Goal: Information Seeking & Learning: Learn about a topic

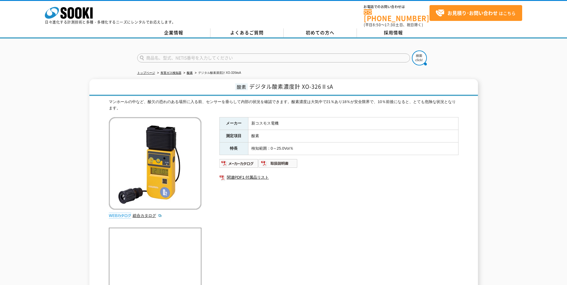
click at [186, 55] on input "text" at bounding box center [273, 57] width 273 height 9
type input "酸素"
click at [422, 55] on img at bounding box center [419, 57] width 15 height 15
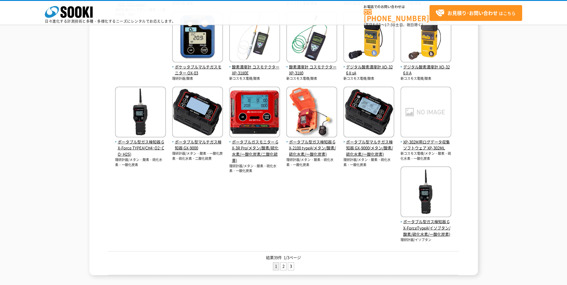
scroll to position [185, 0]
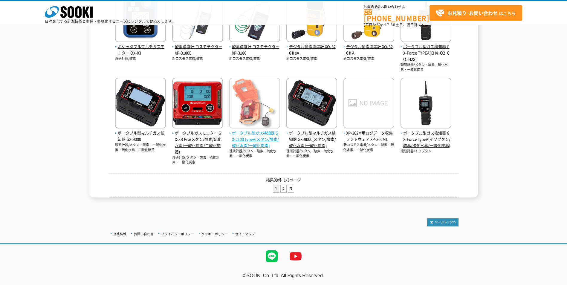
click at [258, 135] on span "ポータブル型ガス検知器 GX-2100 typeA(メタン/酸素/硫化水素/一酸化炭素)" at bounding box center [254, 139] width 51 height 19
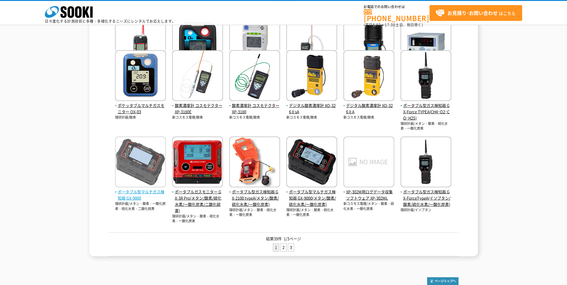
scroll to position [125, 0]
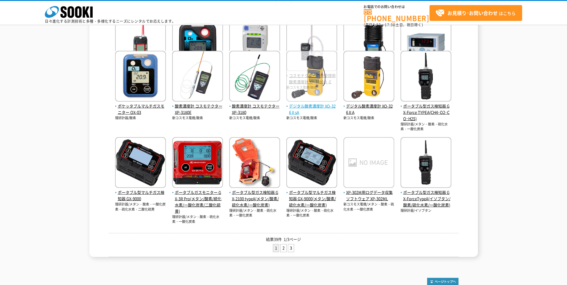
click at [300, 75] on img at bounding box center [311, 77] width 51 height 52
click at [325, 94] on img at bounding box center [311, 77] width 51 height 52
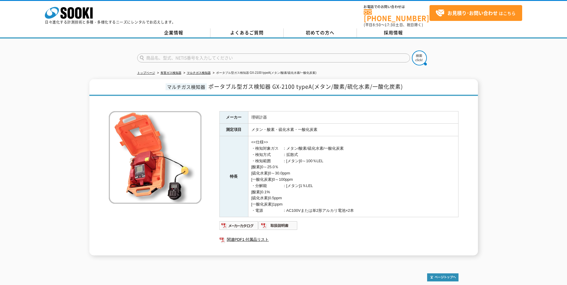
click at [0, 0] on html "株式会社 ソーキ spMenu 日々進化する計測技術と多種・多様化するニーズにレンタルでお応えします。 お電話でのお問い合わせは 0120-856-990 (…" at bounding box center [283, 170] width 567 height 340
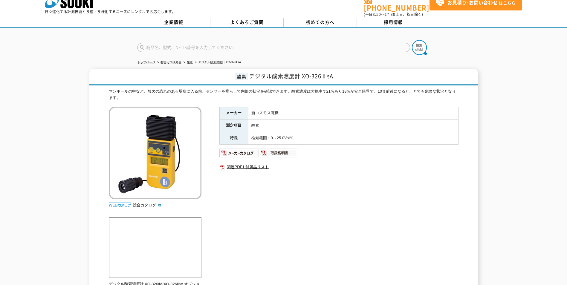
scroll to position [9, 0]
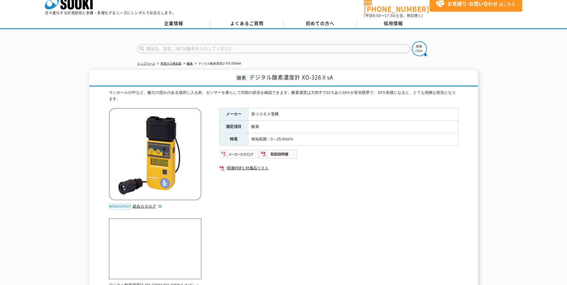
click at [239, 149] on img at bounding box center [238, 154] width 39 height 10
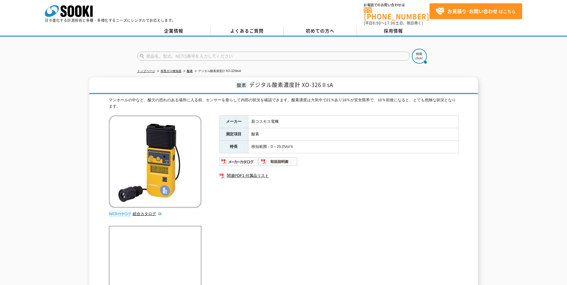
scroll to position [0, 0]
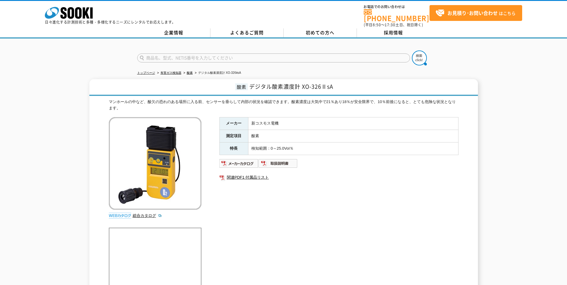
click at [208, 53] on input "text" at bounding box center [273, 57] width 273 height 9
type input "XOS 326"
click at [412, 50] on button at bounding box center [419, 57] width 15 height 15
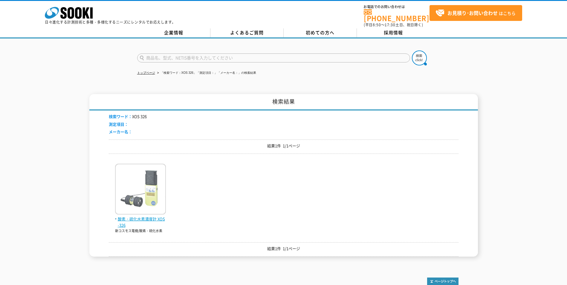
click at [147, 194] on img at bounding box center [140, 190] width 51 height 52
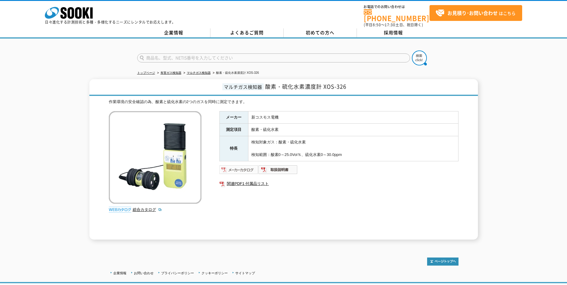
click at [243, 167] on img at bounding box center [238, 170] width 39 height 10
